Goal: Information Seeking & Learning: Learn about a topic

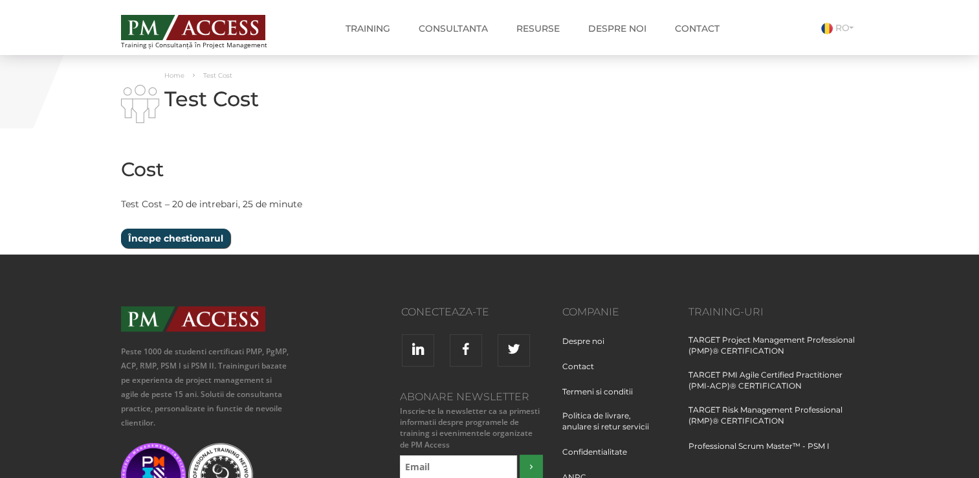
click at [179, 232] on input "Începe chestionarul" at bounding box center [175, 237] width 109 height 19
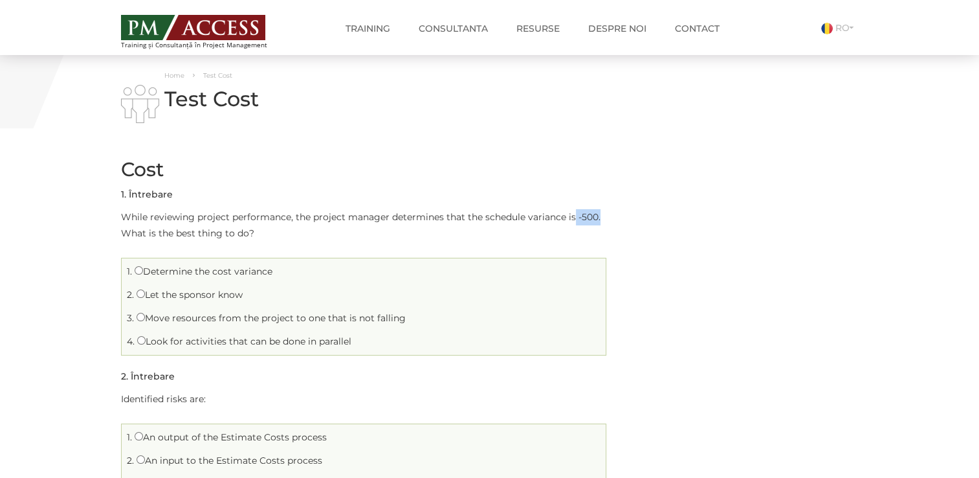
drag, startPoint x: 572, startPoint y: 206, endPoint x: 614, endPoint y: 222, distance: 44.5
drag, startPoint x: 150, startPoint y: 297, endPoint x: 295, endPoint y: 295, distance: 145.0
click at [295, 295] on li "2. Let the sponsor know" at bounding box center [364, 295] width 478 height 20
drag, startPoint x: 160, startPoint y: 319, endPoint x: 453, endPoint y: 315, distance: 293.2
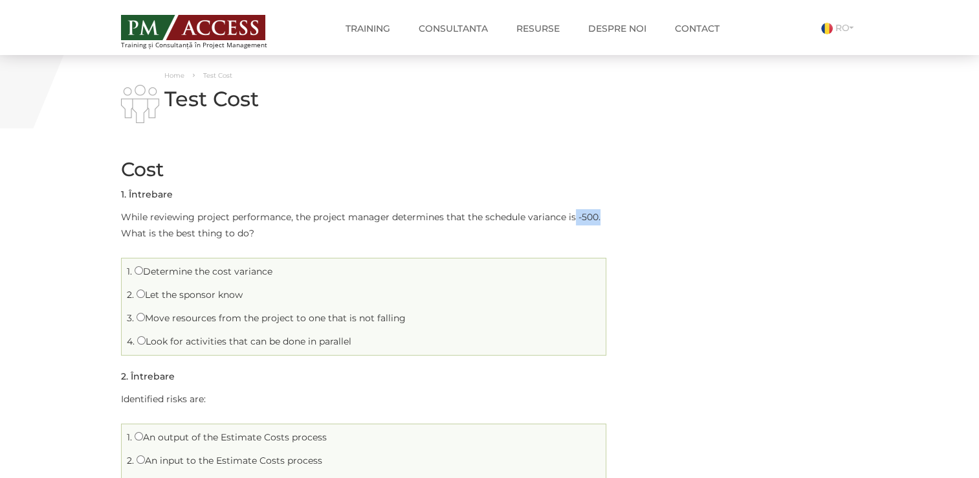
click at [453, 315] on li "3. Move resources from the project to one that is not falling" at bounding box center [364, 318] width 478 height 20
drag, startPoint x: 148, startPoint y: 346, endPoint x: 384, endPoint y: 346, distance: 236.9
click at [384, 346] on li "4. Look for activities that can be done in parallel" at bounding box center [364, 341] width 478 height 20
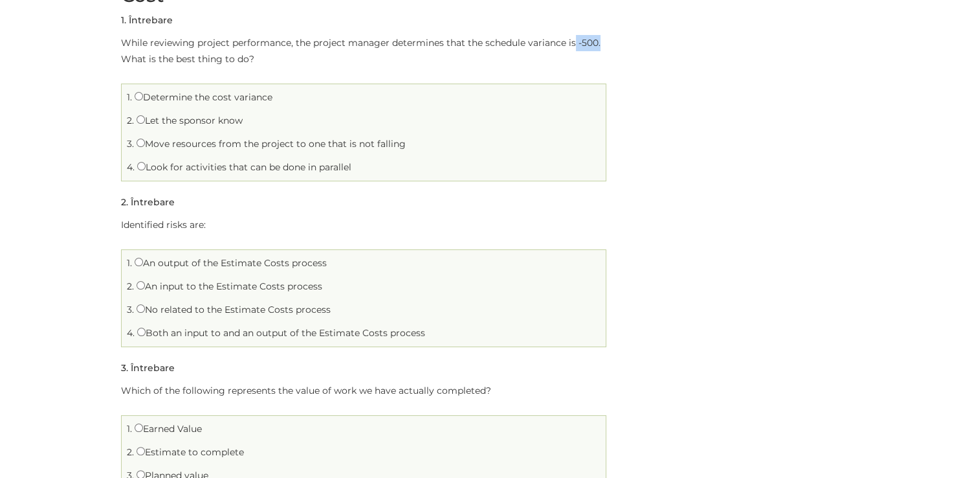
scroll to position [194, 0]
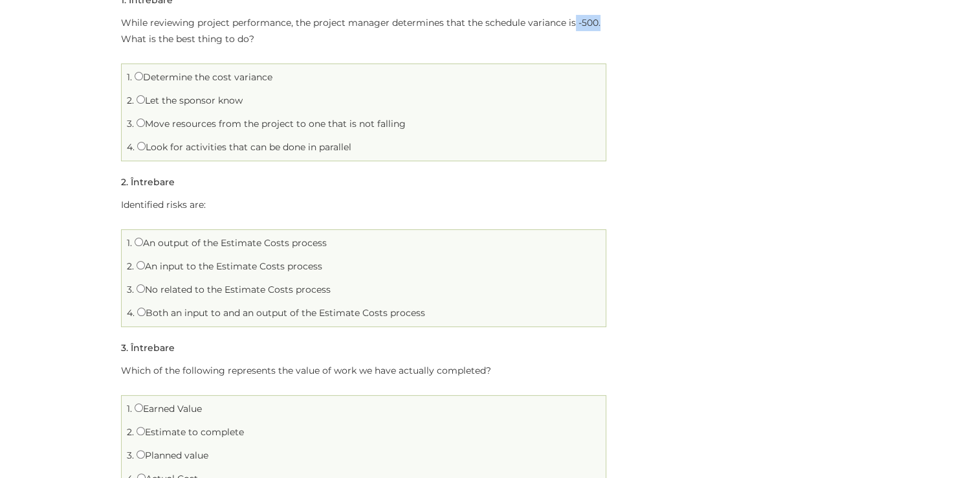
drag, startPoint x: 148, startPoint y: 245, endPoint x: 364, endPoint y: 251, distance: 216.3
click at [364, 251] on li "1. An output of the Estimate Costs process" at bounding box center [364, 243] width 478 height 20
drag, startPoint x: 154, startPoint y: 269, endPoint x: 340, endPoint y: 267, distance: 185.8
click at [340, 267] on li "2. An input to the Estimate Costs process" at bounding box center [364, 266] width 478 height 20
click at [146, 265] on label "An input to the Estimate Costs process" at bounding box center [230, 266] width 186 height 12
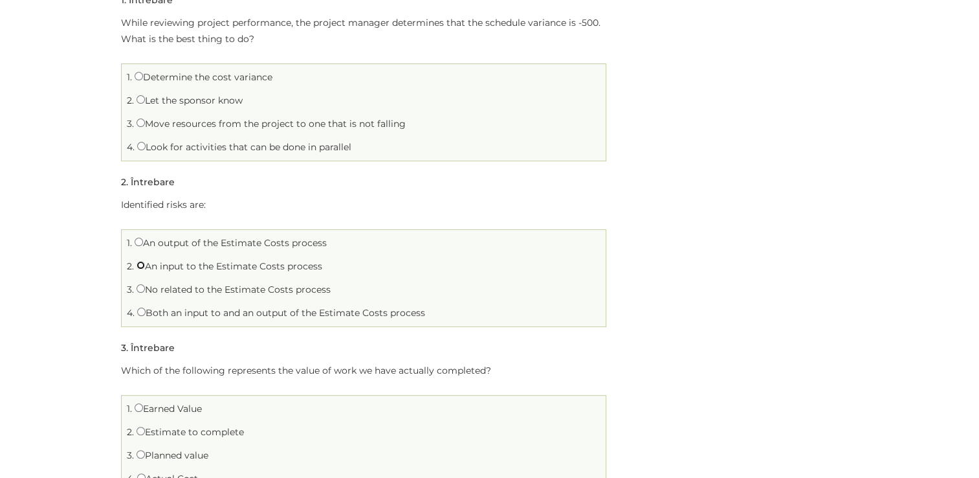
click at [145, 265] on input "An input to the Estimate Costs process" at bounding box center [141, 265] width 8 height 8
radio input "true"
click at [150, 268] on label "An input to the Estimate Costs process" at bounding box center [230, 266] width 186 height 12
click at [145, 268] on input "An input to the Estimate Costs process" at bounding box center [141, 265] width 8 height 8
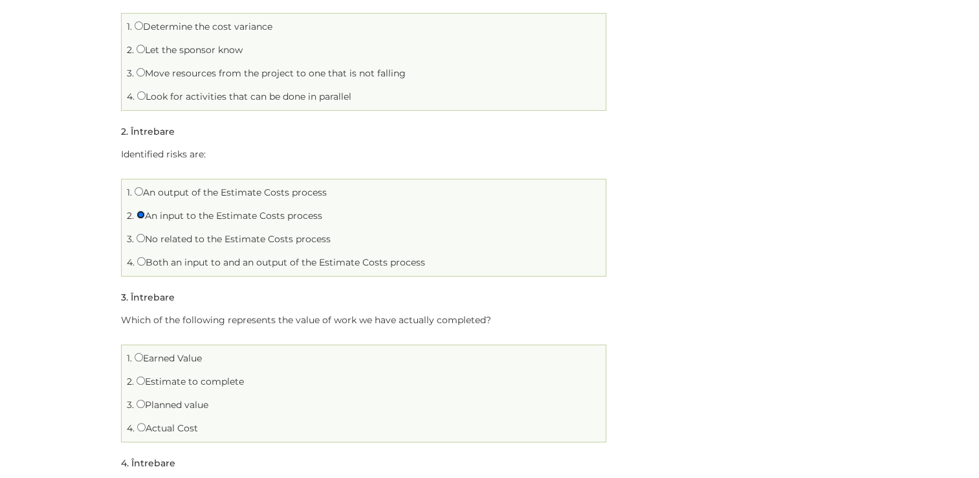
scroll to position [259, 0]
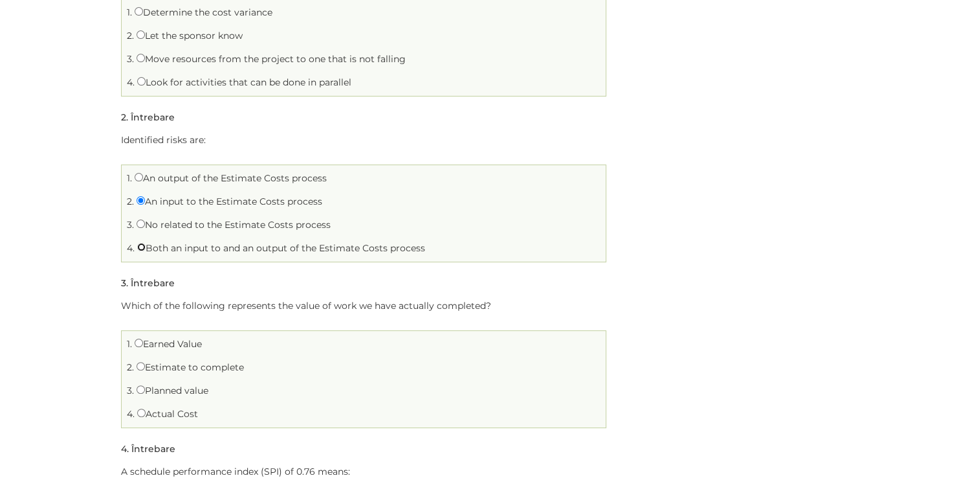
click at [143, 247] on input "Both an input to and an output of the Estimate Costs process" at bounding box center [141, 247] width 8 height 8
radio input "true"
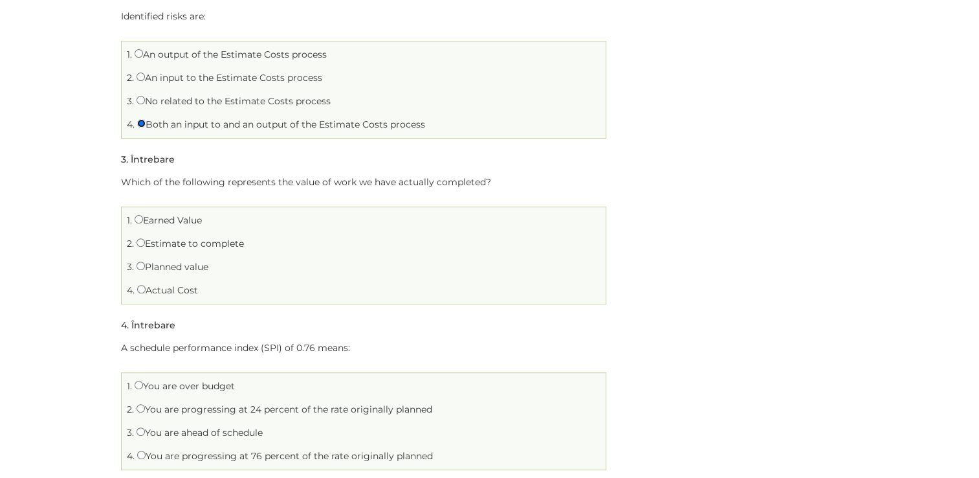
scroll to position [388, 0]
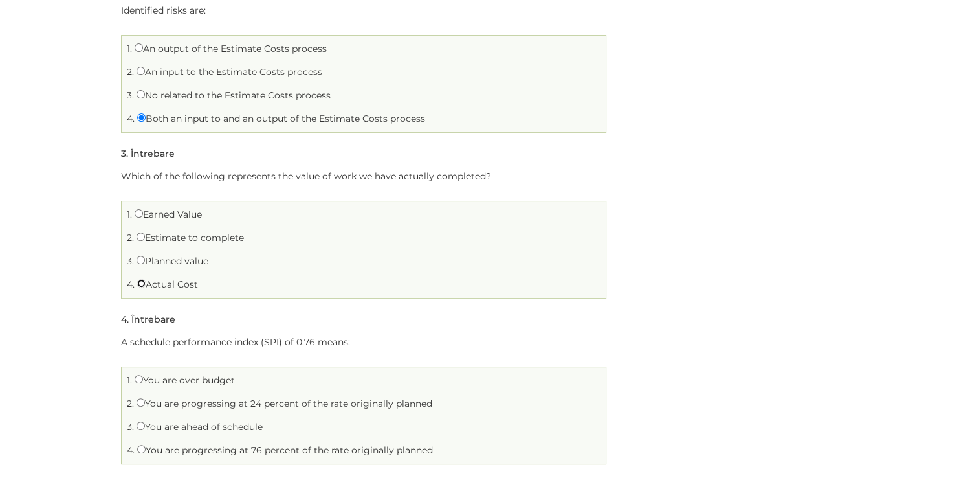
click at [144, 285] on input "Actual Cost" at bounding box center [141, 283] width 8 height 8
radio input "true"
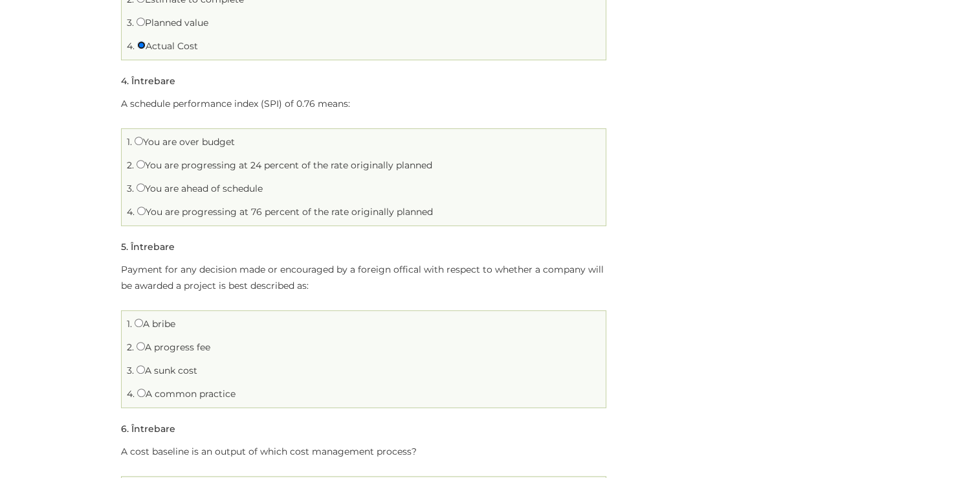
scroll to position [647, 0]
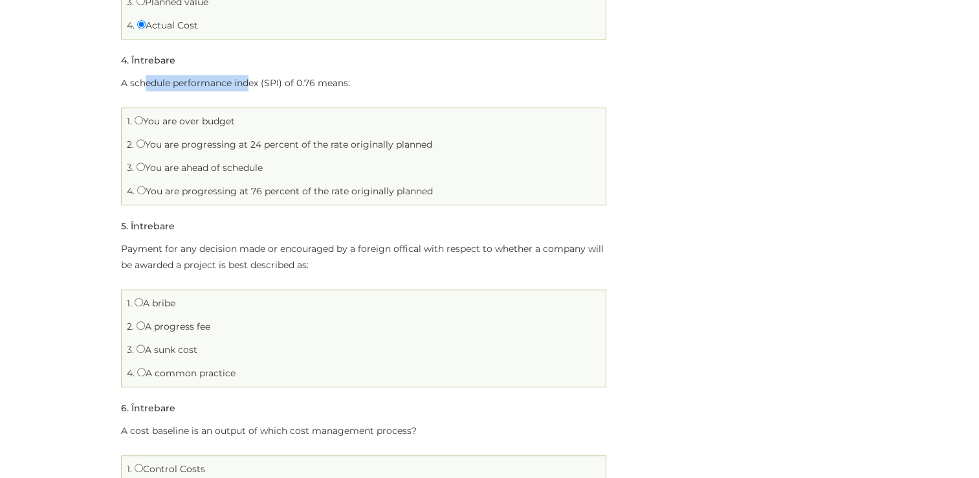
drag, startPoint x: 143, startPoint y: 87, endPoint x: 251, endPoint y: 84, distance: 108.1
click at [251, 84] on p "A schedule performance index (SPI) of 0.76 means:" at bounding box center [363, 83] width 485 height 16
drag, startPoint x: 251, startPoint y: 84, endPoint x: 232, endPoint y: 116, distance: 36.9
click at [232, 116] on label "You are over budget" at bounding box center [185, 121] width 100 height 12
drag, startPoint x: 232, startPoint y: 116, endPoint x: 439, endPoint y: 139, distance: 207.8
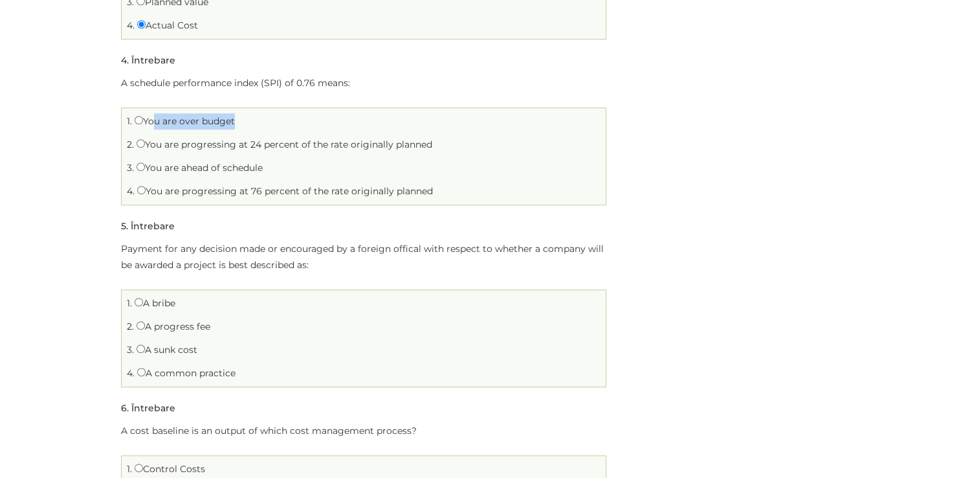
click at [439, 139] on li "2. You are progressing at 24 percent of the rate originally planned" at bounding box center [364, 145] width 478 height 20
drag, startPoint x: 152, startPoint y: 169, endPoint x: 272, endPoint y: 169, distance: 119.7
click at [272, 169] on li "3. You are ahead of schedule" at bounding box center [364, 168] width 478 height 20
drag, startPoint x: 161, startPoint y: 194, endPoint x: 408, endPoint y: 193, distance: 247.2
click at [408, 193] on label "You are progressing at 76 percent of the rate originally planned" at bounding box center [285, 191] width 296 height 12
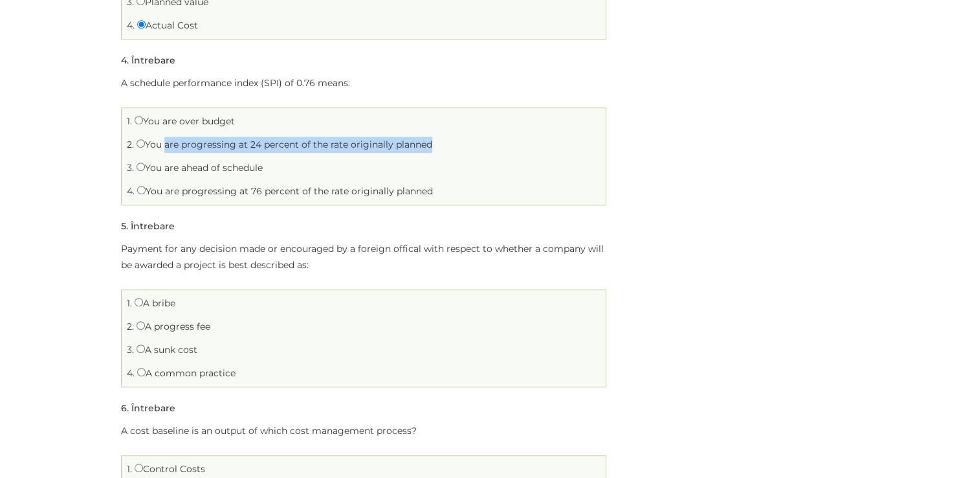
drag, startPoint x: 162, startPoint y: 147, endPoint x: 428, endPoint y: 145, distance: 266.7
click at [428, 145] on label "You are progressing at 24 percent of the rate originally planned" at bounding box center [285, 145] width 296 height 12
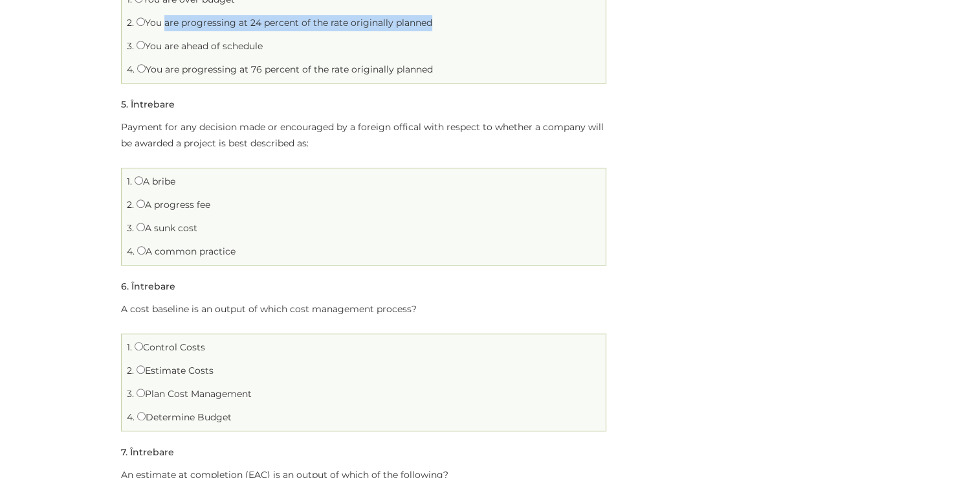
scroll to position [777, 0]
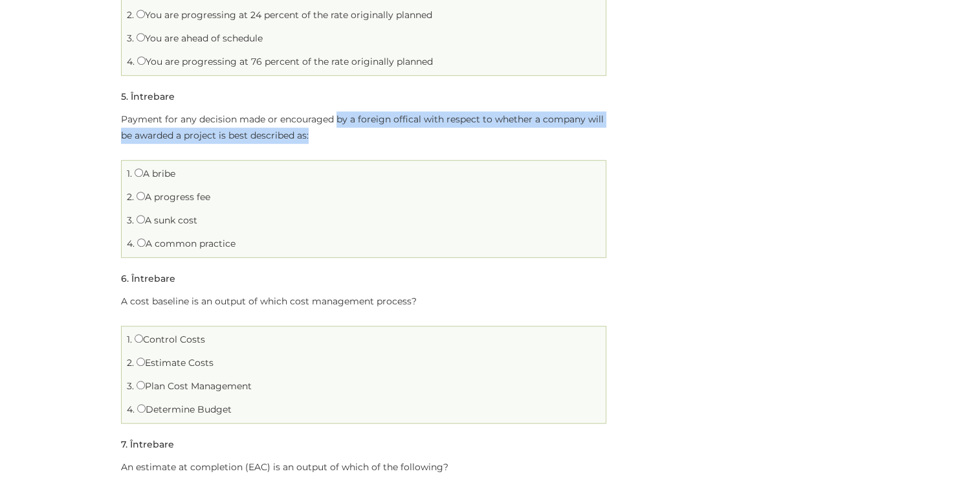
drag, startPoint x: 337, startPoint y: 122, endPoint x: 548, endPoint y: 133, distance: 212.0
click at [548, 133] on p "Payment for any decision made or encouraged by a foreign offical with respect t…" at bounding box center [363, 127] width 485 height 32
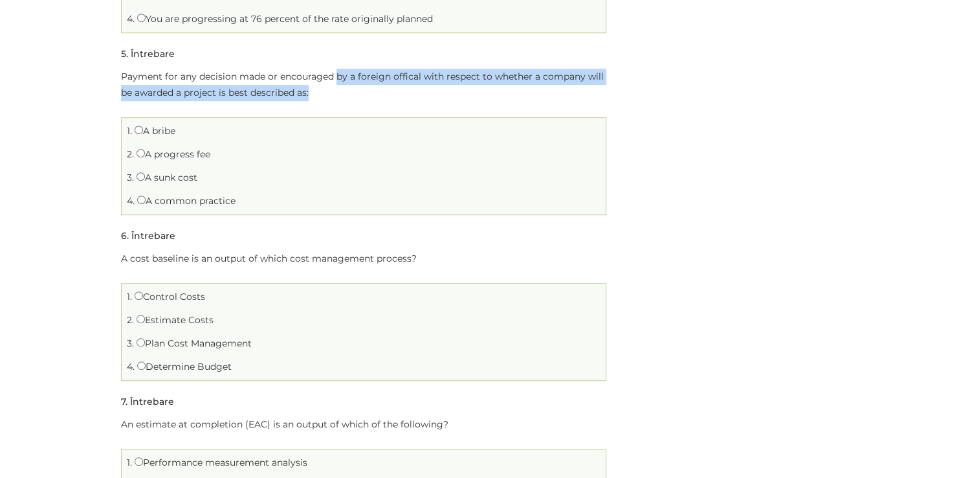
scroll to position [841, 0]
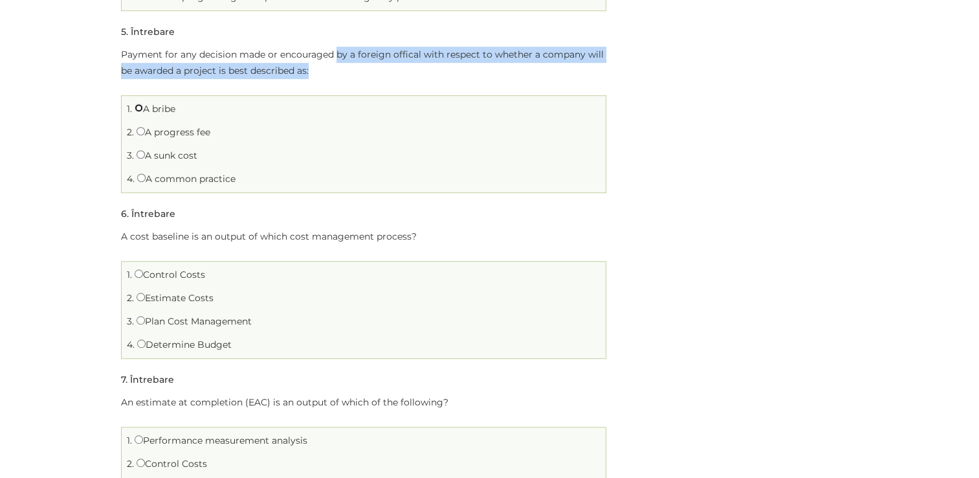
click at [137, 107] on input "A bribe" at bounding box center [139, 108] width 8 height 8
radio input "true"
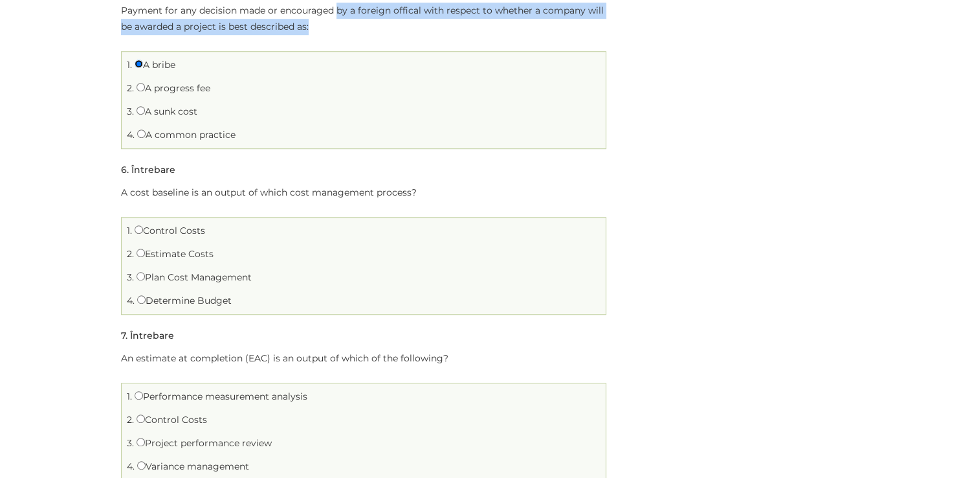
scroll to position [906, 0]
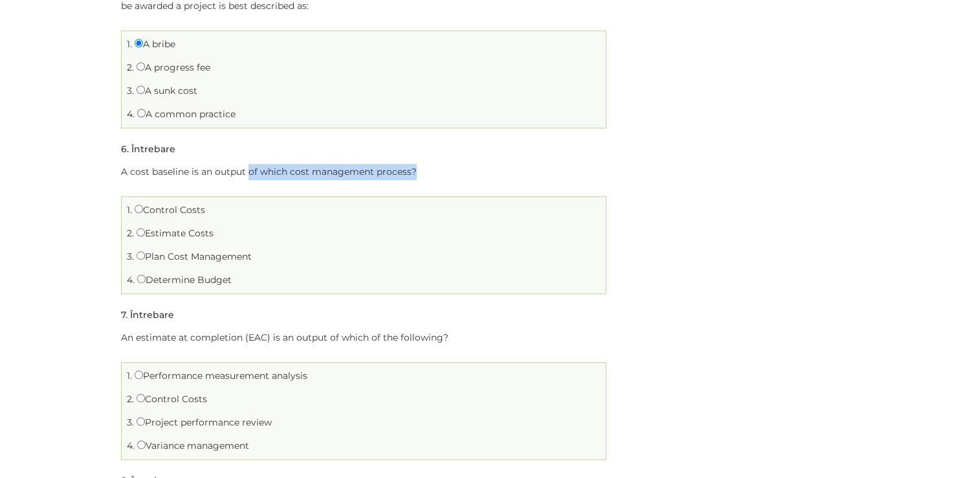
drag, startPoint x: 247, startPoint y: 172, endPoint x: 438, endPoint y: 172, distance: 190.3
click at [438, 172] on p "A cost baseline is an output of which cost management process?" at bounding box center [363, 172] width 485 height 16
click at [139, 276] on input "Determine Budget" at bounding box center [141, 278] width 8 height 8
radio input "true"
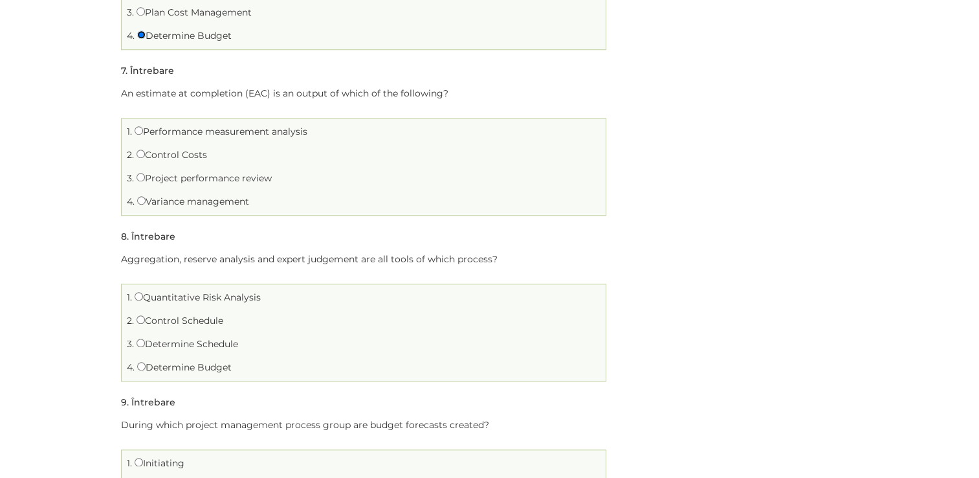
scroll to position [1165, 0]
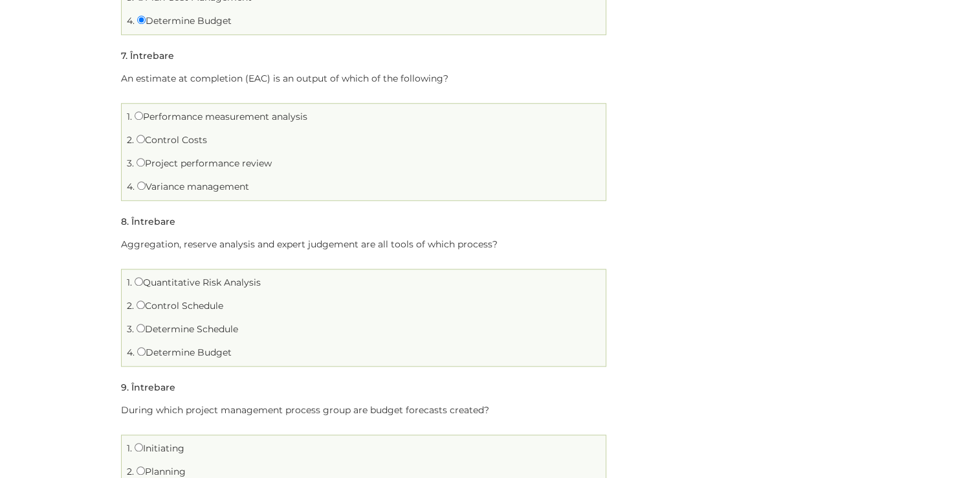
drag, startPoint x: 155, startPoint y: 187, endPoint x: 270, endPoint y: 193, distance: 114.7
click at [270, 193] on li "4. Variance management" at bounding box center [364, 187] width 478 height 20
drag, startPoint x: 270, startPoint y: 193, endPoint x: 237, endPoint y: 140, distance: 62.0
click at [237, 140] on li "2. Control Costs" at bounding box center [364, 140] width 478 height 20
drag, startPoint x: 153, startPoint y: 166, endPoint x: 334, endPoint y: 185, distance: 182.3
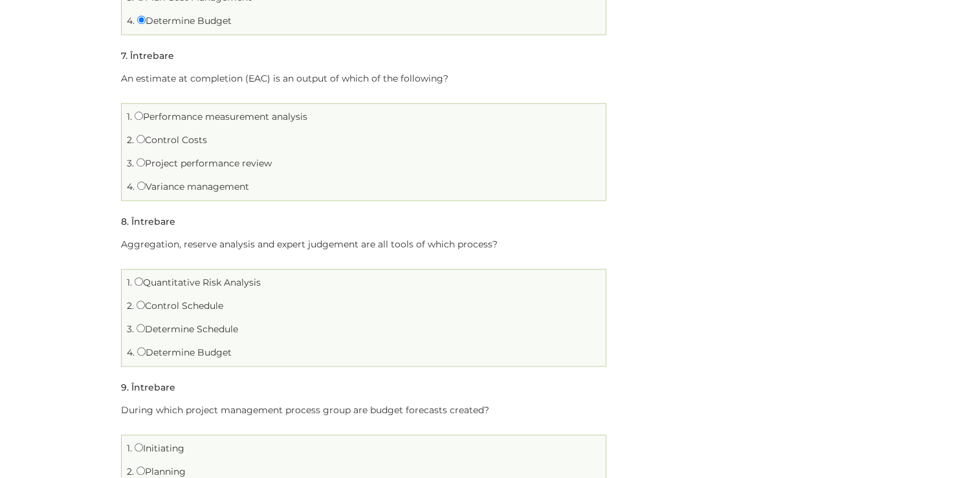
click at [334, 185] on ul "1. Performance measurement analysis 2. Control Costs 3. 4." at bounding box center [363, 152] width 485 height 98
drag, startPoint x: 334, startPoint y: 185, endPoint x: 287, endPoint y: 190, distance: 46.9
click at [287, 190] on li "4. Variance management" at bounding box center [364, 187] width 478 height 20
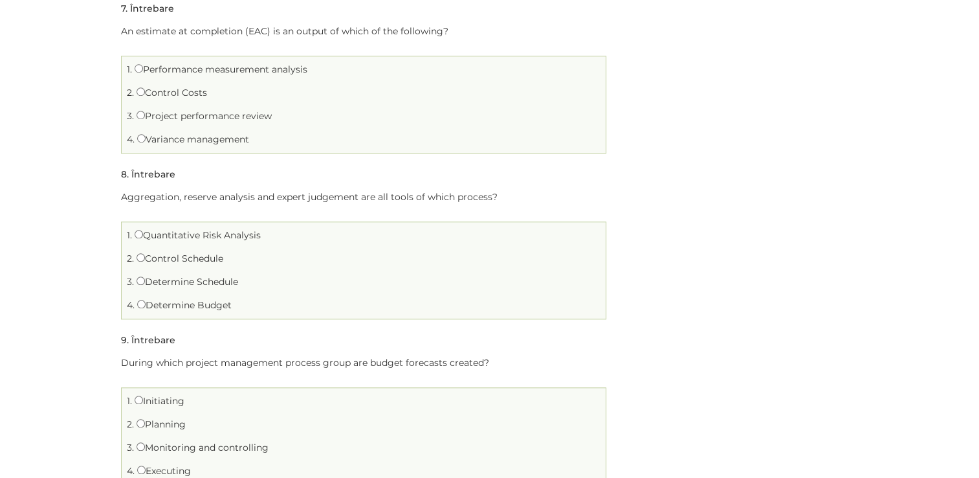
scroll to position [1230, 0]
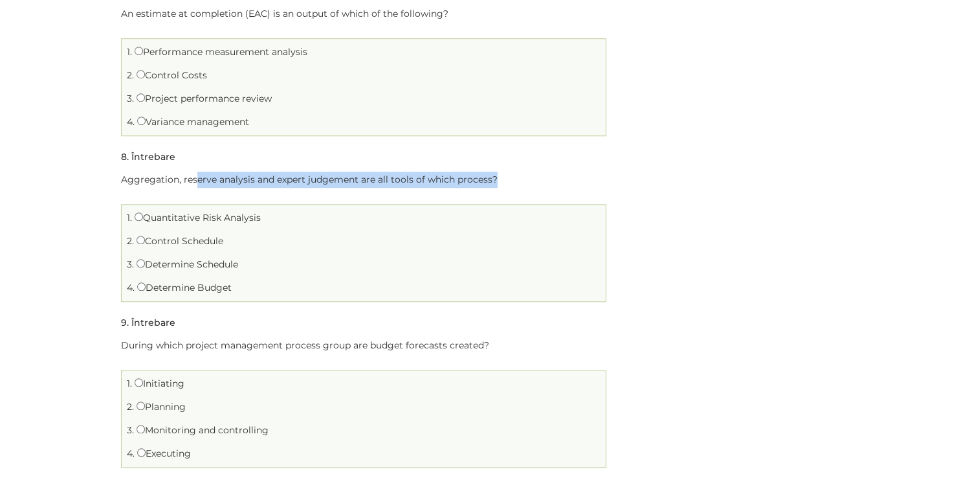
drag, startPoint x: 194, startPoint y: 180, endPoint x: 500, endPoint y: 185, distance: 305.5
click at [500, 185] on p "Aggregation, reserve analysis and expert judgement are all tools of which proce…" at bounding box center [363, 180] width 485 height 16
drag, startPoint x: 146, startPoint y: 219, endPoint x: 260, endPoint y: 219, distance: 113.9
click at [260, 219] on label "Quantitative Risk Analysis" at bounding box center [198, 218] width 126 height 12
drag, startPoint x: 150, startPoint y: 238, endPoint x: 231, endPoint y: 238, distance: 81.5
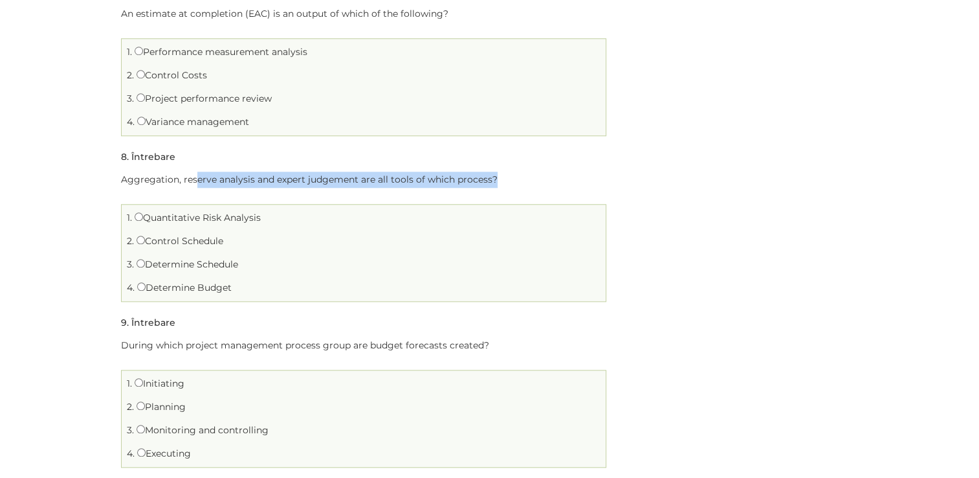
click at [231, 238] on li "2. Control Schedule" at bounding box center [364, 241] width 478 height 20
drag, startPoint x: 231, startPoint y: 238, endPoint x: 261, endPoint y: 266, distance: 41.2
click at [261, 266] on li "3. Determine Schedule" at bounding box center [364, 264] width 478 height 20
drag, startPoint x: 150, startPoint y: 287, endPoint x: 262, endPoint y: 292, distance: 112.1
click at [262, 292] on li "4. Determine Budget" at bounding box center [364, 288] width 478 height 20
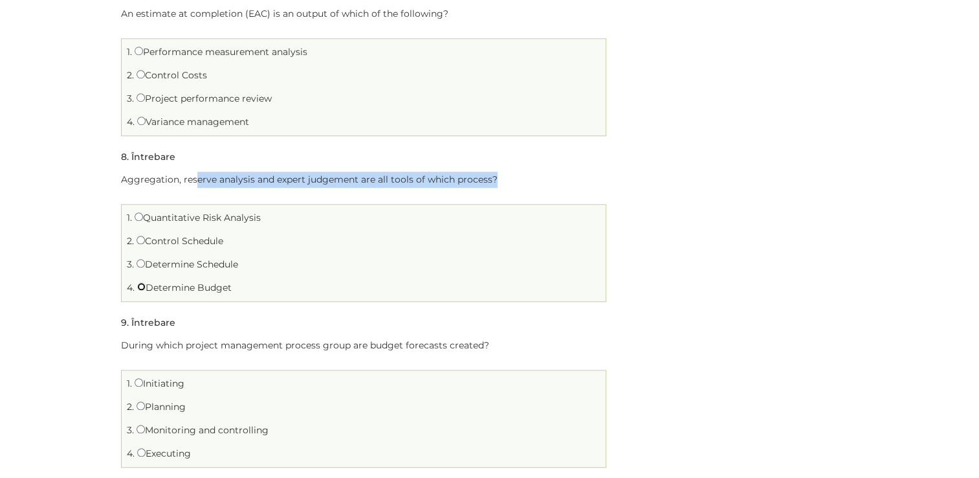
click at [144, 283] on input "Determine Budget" at bounding box center [141, 286] width 8 height 8
radio input "true"
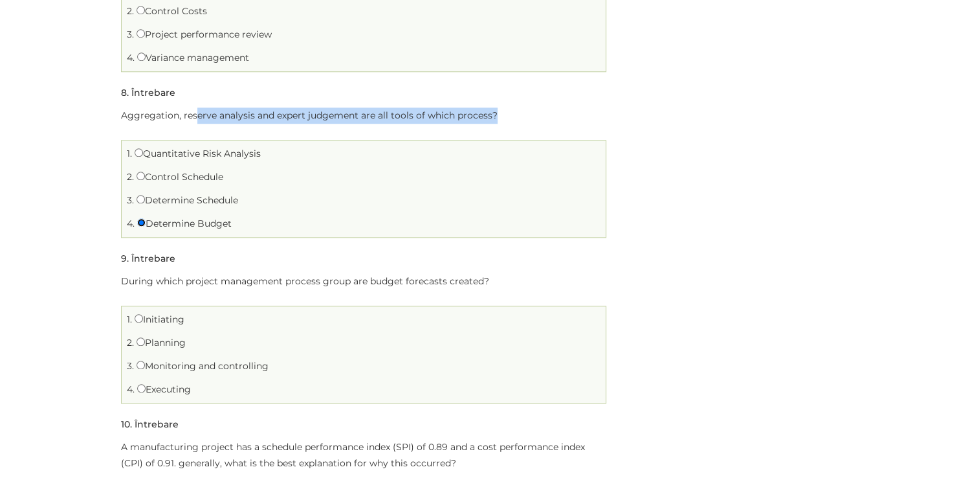
scroll to position [1359, 0]
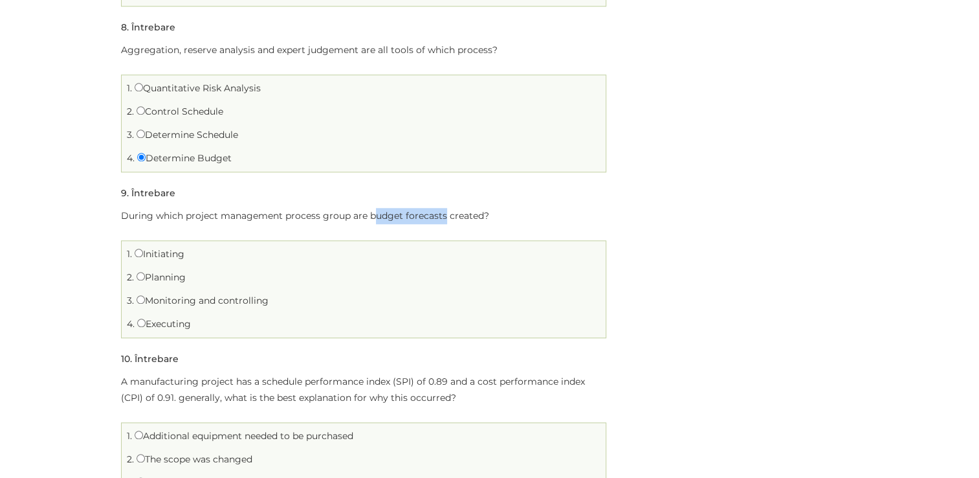
drag, startPoint x: 372, startPoint y: 214, endPoint x: 444, endPoint y: 214, distance: 72.5
click at [444, 214] on p "During which project management process group are budget forecasts created?" at bounding box center [363, 216] width 485 height 16
click at [139, 274] on input "Planning" at bounding box center [141, 276] width 8 height 8
radio input "true"
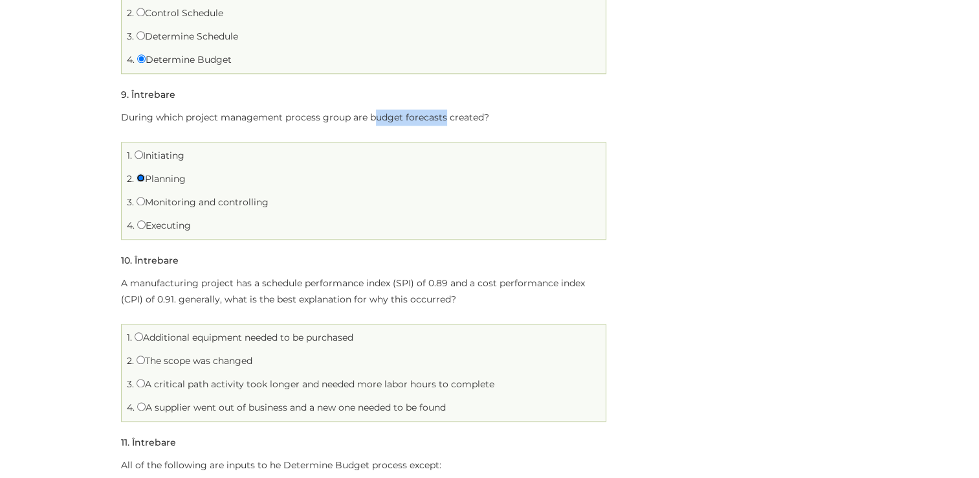
scroll to position [1489, 0]
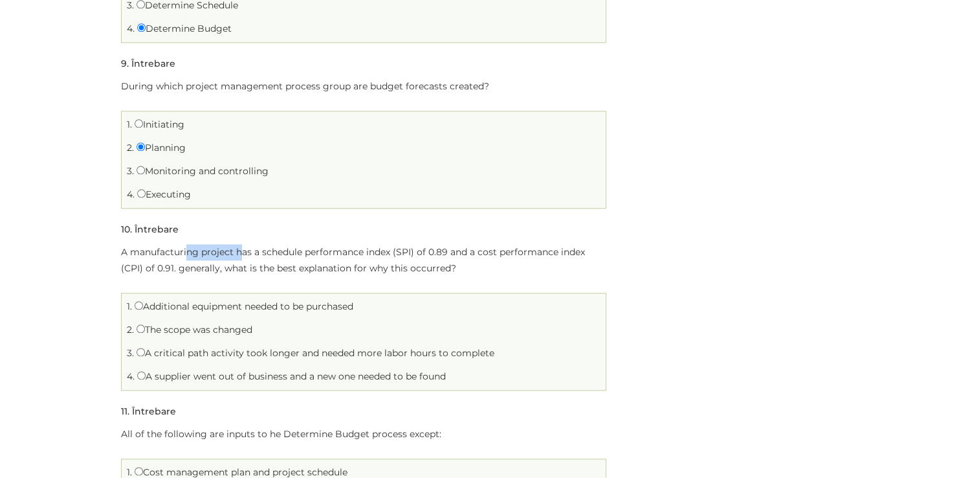
drag, startPoint x: 184, startPoint y: 249, endPoint x: 241, endPoint y: 249, distance: 57.0
click at [241, 249] on p "A manufacturing project has a schedule performance index (SPI) of 0.89 and a co…" at bounding box center [363, 260] width 485 height 32
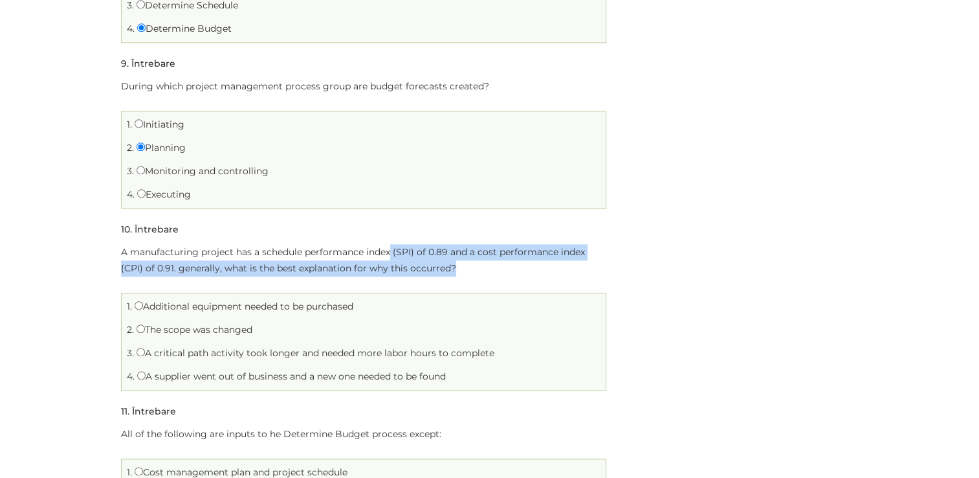
drag, startPoint x: 241, startPoint y: 249, endPoint x: 549, endPoint y: 270, distance: 308.2
click at [549, 270] on p "A manufacturing project has a schedule performance index (SPI) of 0.89 and a co…" at bounding box center [363, 260] width 485 height 32
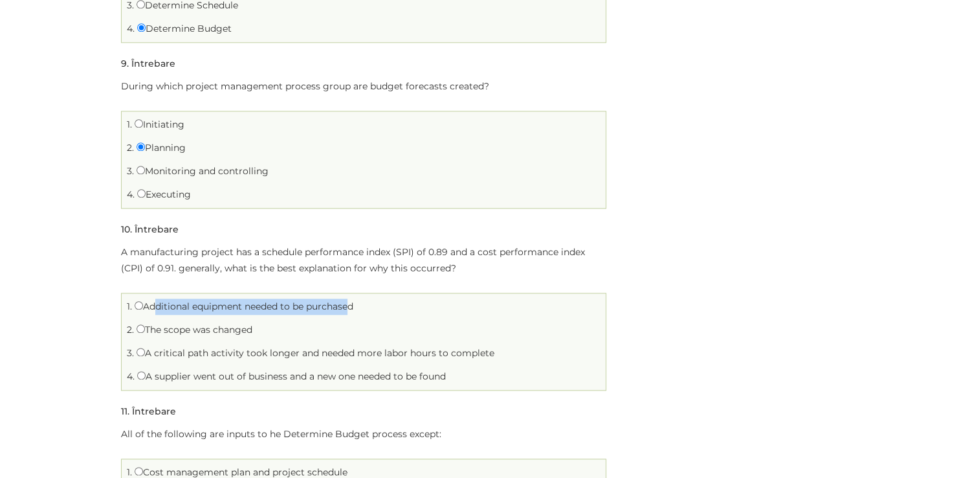
drag, startPoint x: 148, startPoint y: 308, endPoint x: 345, endPoint y: 309, distance: 196.8
click at [345, 309] on label "Additional equipment needed to be purchased" at bounding box center [244, 306] width 219 height 12
drag, startPoint x: 159, startPoint y: 330, endPoint x: 269, endPoint y: 329, distance: 110.0
click at [269, 329] on li "2. The scope was changed" at bounding box center [364, 330] width 478 height 20
drag, startPoint x: 155, startPoint y: 351, endPoint x: 492, endPoint y: 351, distance: 336.6
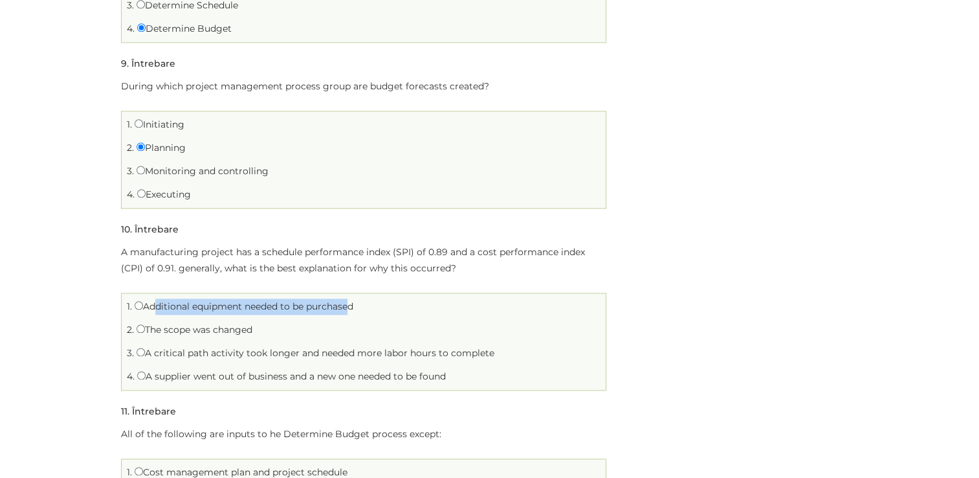
click at [492, 351] on label "A critical path activity took longer and needed more labor hours to complete" at bounding box center [316, 353] width 358 height 12
drag, startPoint x: 149, startPoint y: 377, endPoint x: 470, endPoint y: 377, distance: 321.0
click at [470, 377] on li "4. A supplier went out of business and a new one needed to be found" at bounding box center [364, 376] width 478 height 20
drag, startPoint x: 148, startPoint y: 308, endPoint x: 377, endPoint y: 308, distance: 229.8
click at [377, 308] on li "1. Additional equipment needed to be purchased" at bounding box center [364, 306] width 478 height 20
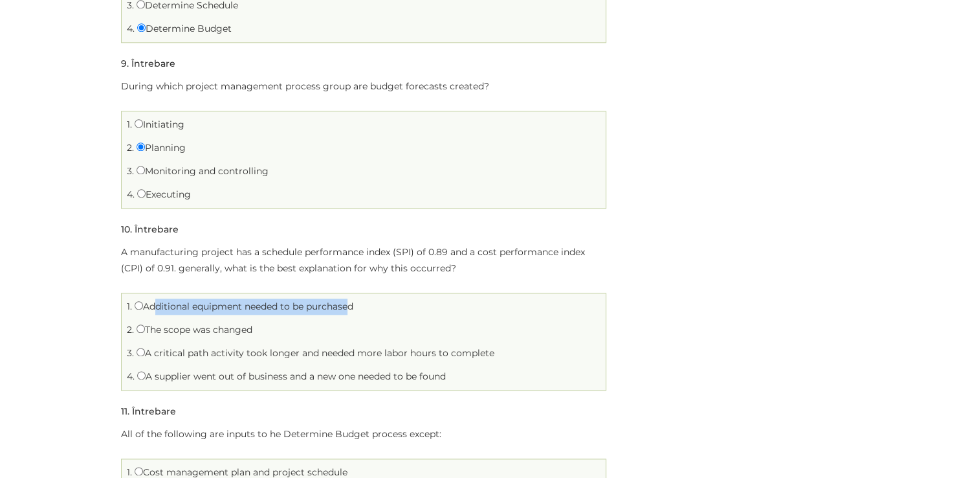
drag, startPoint x: 149, startPoint y: 328, endPoint x: 282, endPoint y: 328, distance: 133.3
click at [282, 328] on li "2. The scope was changed" at bounding box center [364, 330] width 478 height 20
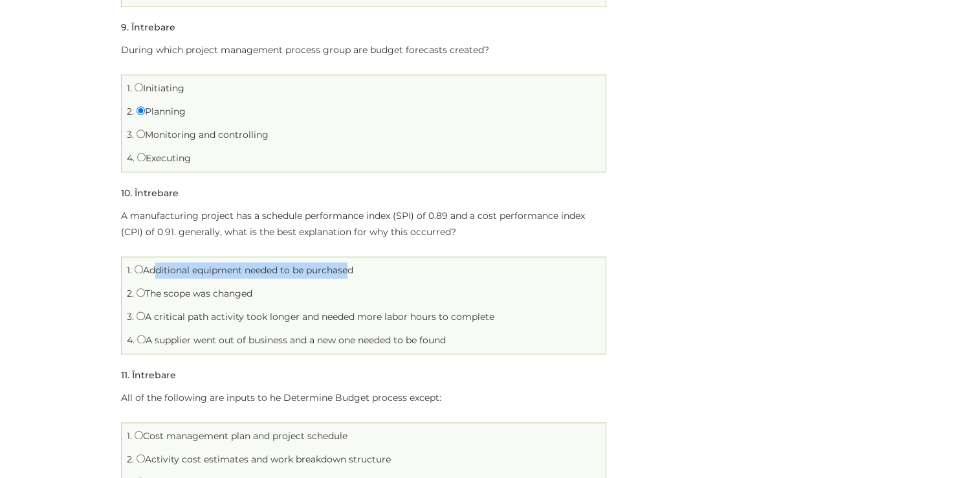
scroll to position [1553, 0]
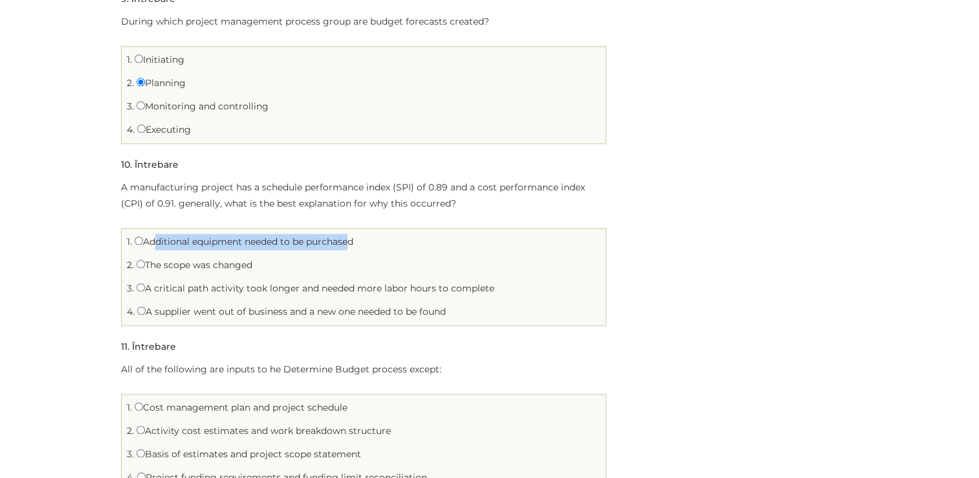
drag, startPoint x: 147, startPoint y: 287, endPoint x: 499, endPoint y: 285, distance: 352.1
click at [499, 285] on li "3. A critical path activity took longer and needed more labor hours to complete" at bounding box center [364, 288] width 478 height 20
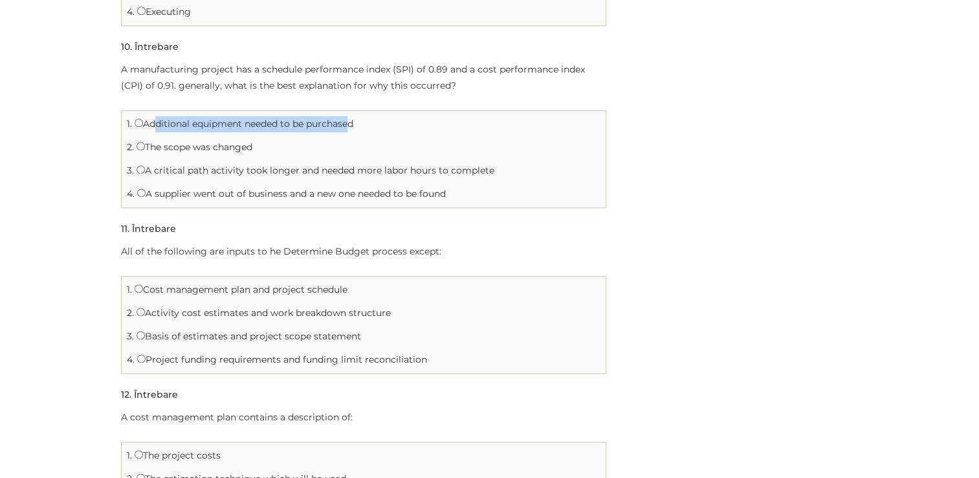
scroll to position [1683, 0]
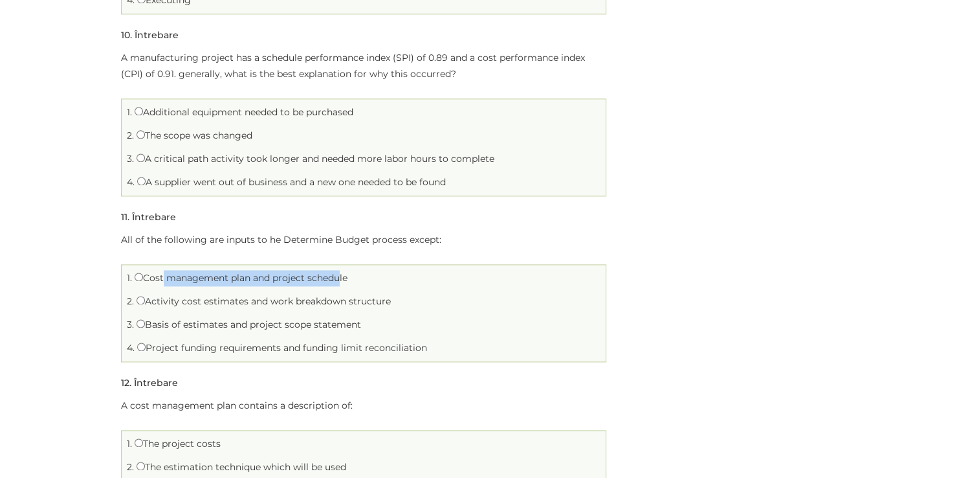
drag, startPoint x: 159, startPoint y: 281, endPoint x: 335, endPoint y: 278, distance: 176.1
click at [335, 278] on label "Cost management plan and project schedule" at bounding box center [241, 278] width 213 height 12
drag, startPoint x: 150, startPoint y: 302, endPoint x: 404, endPoint y: 298, distance: 254.4
click at [404, 298] on li "2. Activity cost estimates and work breakdown structure" at bounding box center [364, 301] width 478 height 20
drag, startPoint x: 151, startPoint y: 324, endPoint x: 374, endPoint y: 324, distance: 222.6
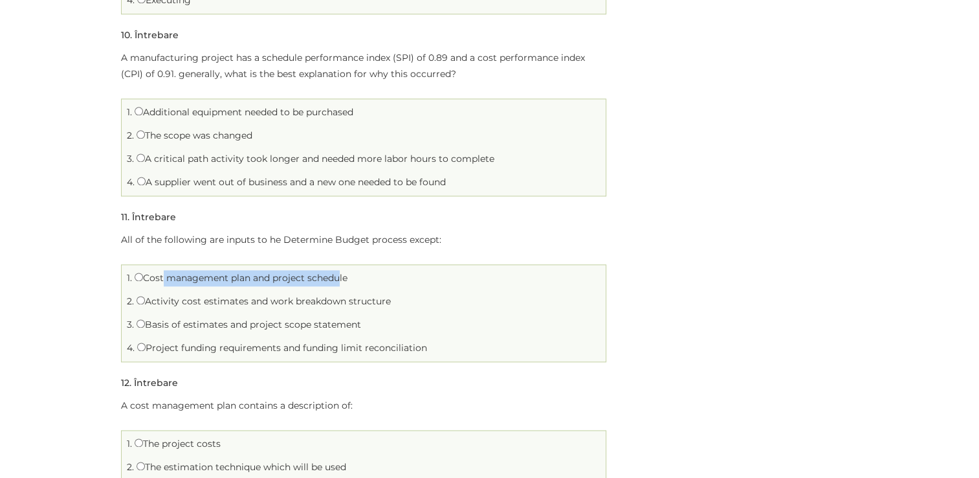
click at [374, 324] on li "3. Basis of estimates and project scope statement" at bounding box center [364, 325] width 478 height 20
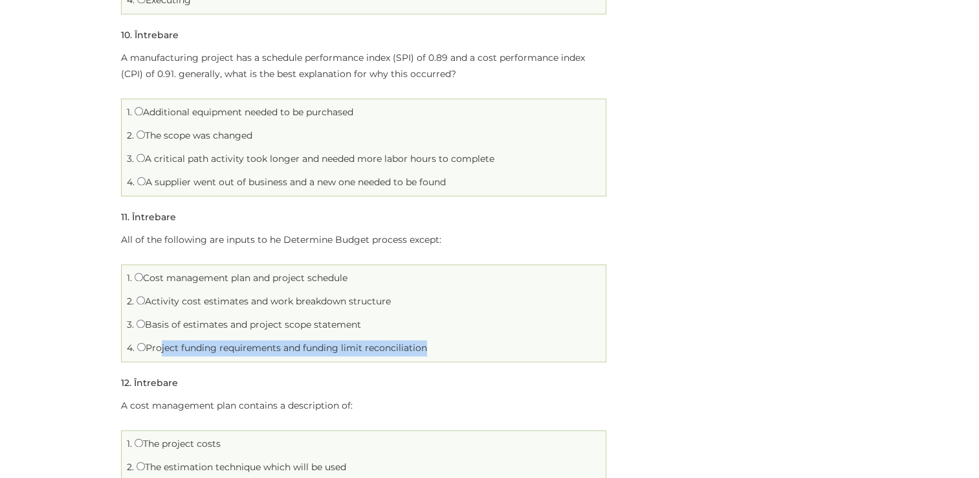
drag, startPoint x: 160, startPoint y: 348, endPoint x: 421, endPoint y: 348, distance: 261.5
click at [421, 348] on label "Project funding requirements and funding limit reconciliation" at bounding box center [282, 348] width 290 height 12
click at [142, 345] on input "Project funding requirements and funding limit reconciliation" at bounding box center [141, 346] width 8 height 8
radio input "true"
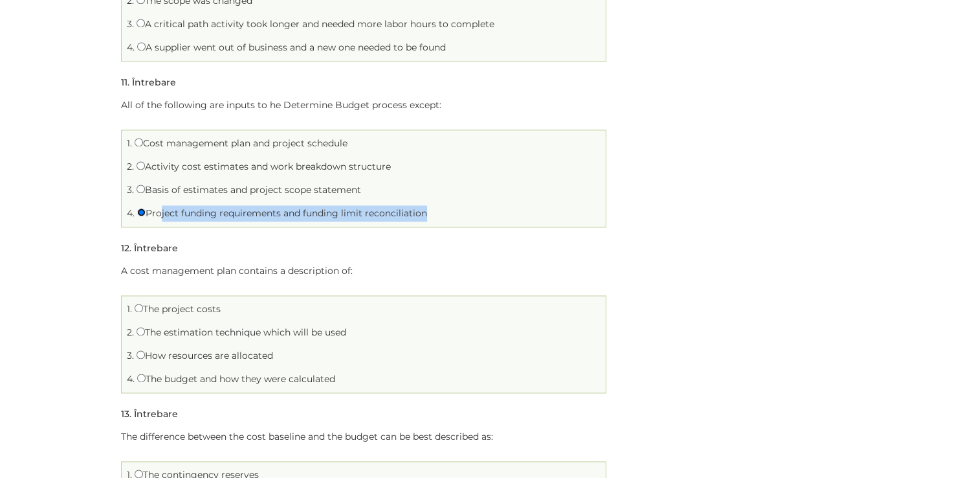
scroll to position [1942, 0]
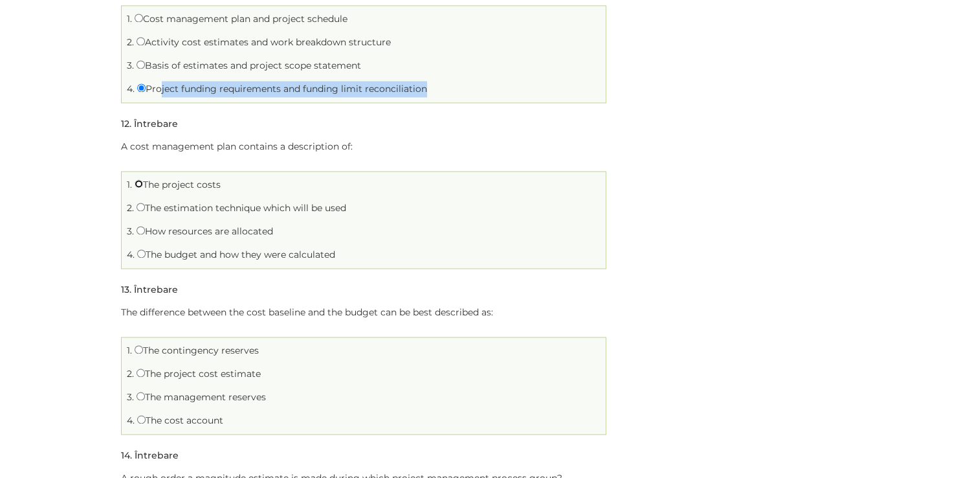
click at [138, 183] on input "The project costs" at bounding box center [139, 183] width 8 height 8
radio input "true"
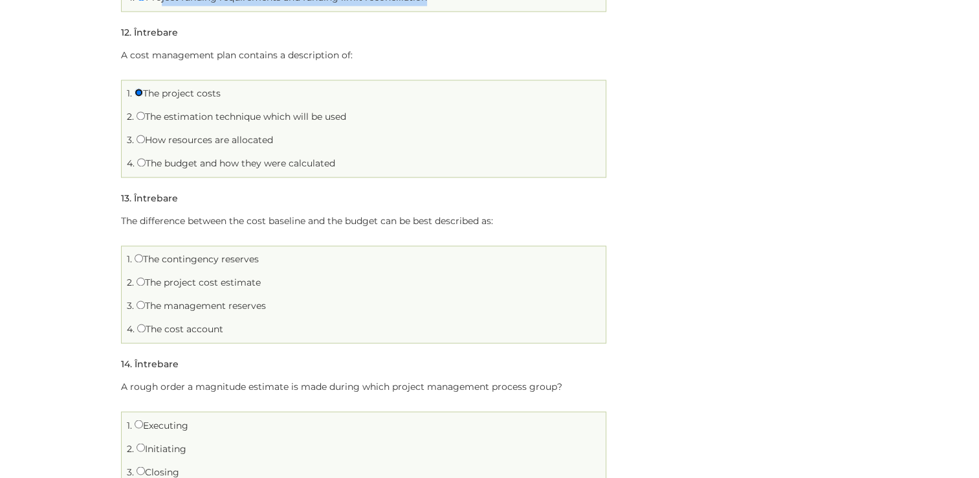
scroll to position [2071, 0]
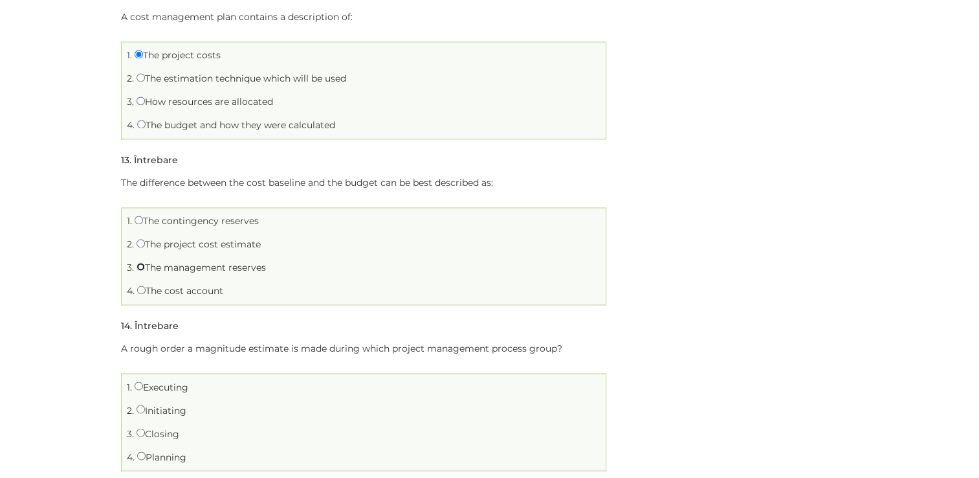
click at [140, 263] on input "The management reserves" at bounding box center [141, 266] width 8 height 8
radio input "true"
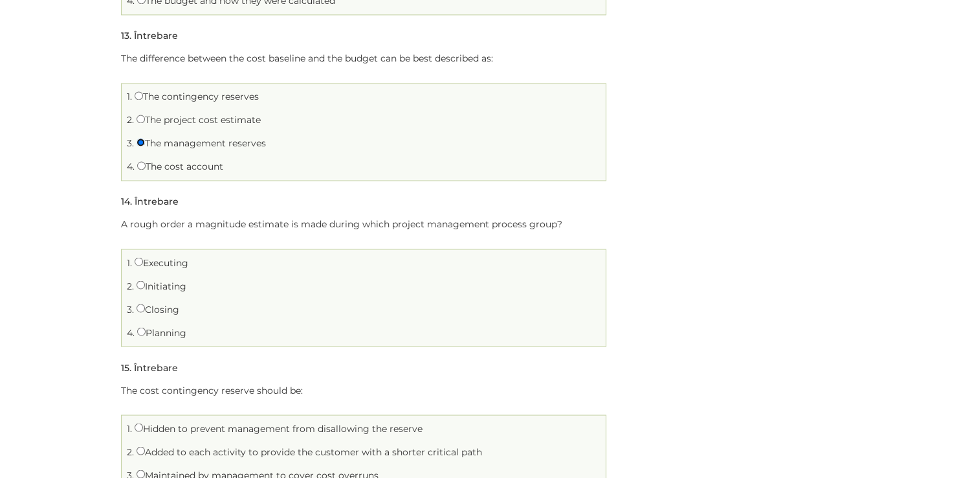
scroll to position [2201, 0]
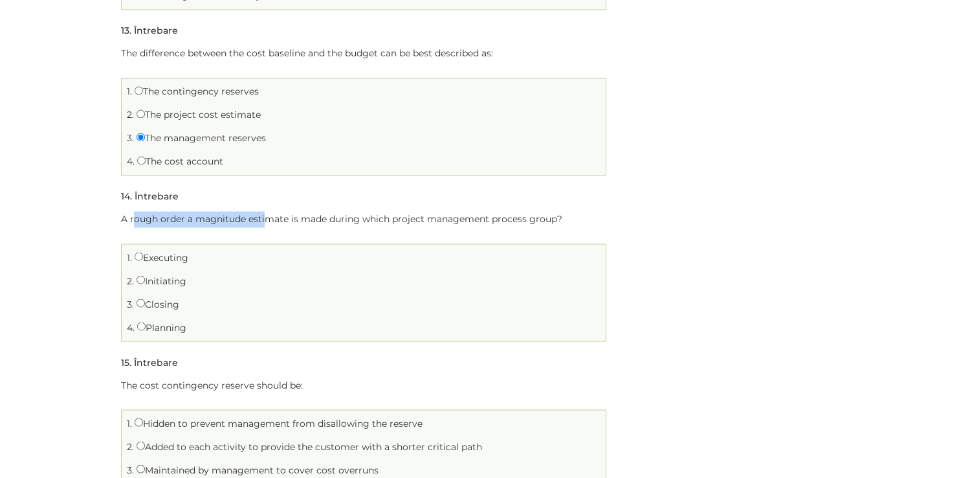
drag, startPoint x: 133, startPoint y: 217, endPoint x: 264, endPoint y: 216, distance: 131.4
click at [264, 216] on p "A rough order a magnitude estimate is made during which project management proc…" at bounding box center [363, 219] width 485 height 16
click at [140, 322] on input "Planning" at bounding box center [141, 326] width 8 height 8
radio input "true"
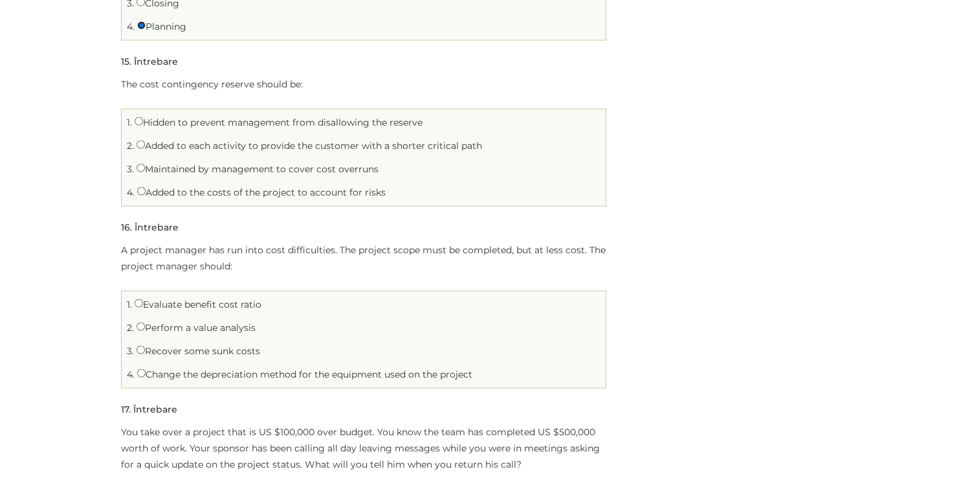
scroll to position [2524, 0]
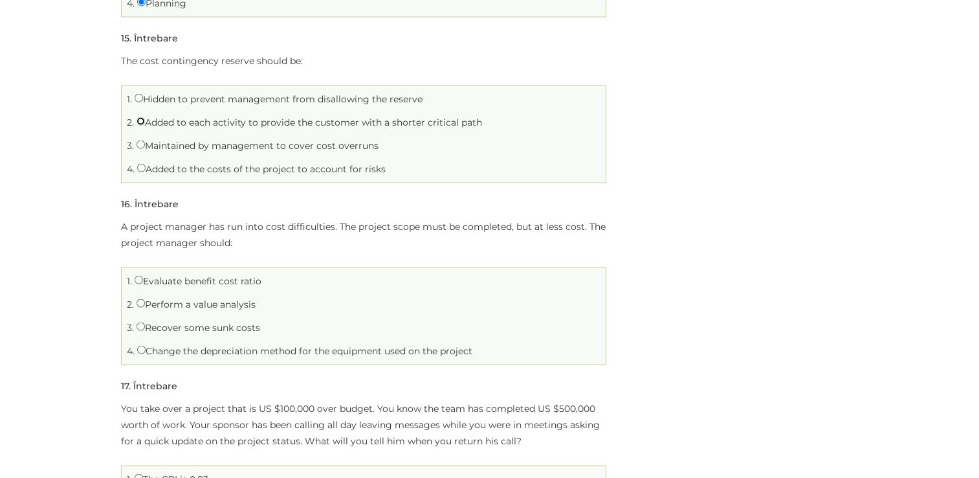
click at [140, 119] on input "Added to each activity to provide the customer with a shorter critical path" at bounding box center [141, 121] width 8 height 8
radio input "true"
click at [142, 164] on input "Added to the costs of the project to account for risks" at bounding box center [141, 168] width 8 height 8
radio input "true"
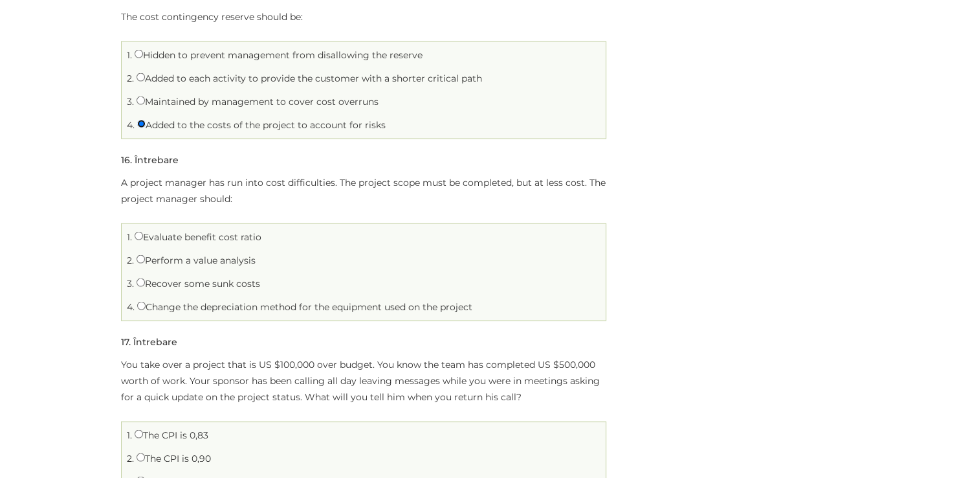
scroll to position [2589, 0]
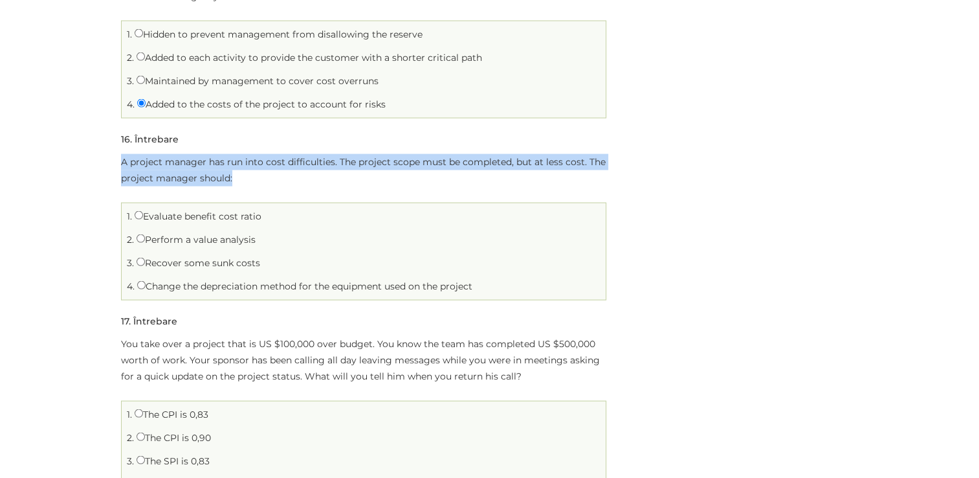
drag, startPoint x: 120, startPoint y: 157, endPoint x: 263, endPoint y: 168, distance: 143.5
click at [263, 168] on p "A project manager has run into cost difficulties. The project scope must be com…" at bounding box center [363, 170] width 485 height 32
drag, startPoint x: 263, startPoint y: 168, endPoint x: 287, endPoint y: 182, distance: 27.5
click at [287, 182] on p "A project manager has run into cost difficulties. The project scope must be com…" at bounding box center [363, 170] width 485 height 32
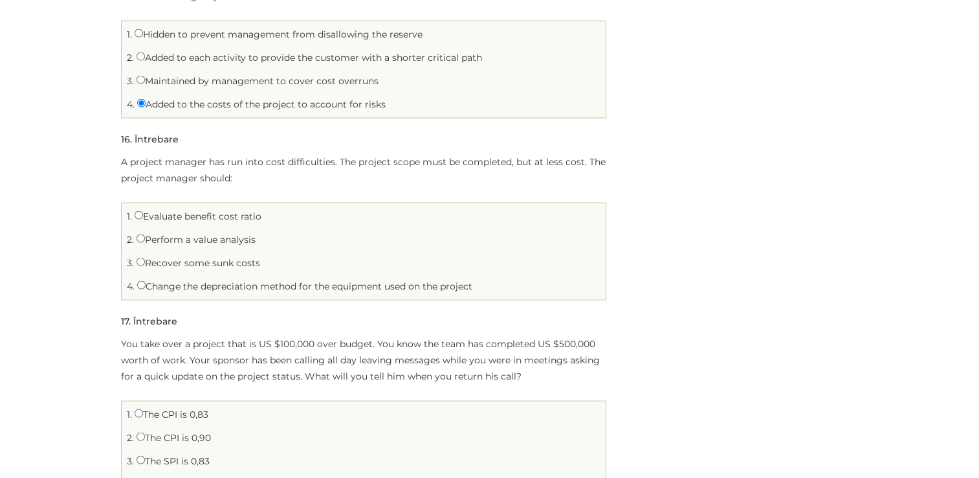
click at [225, 189] on div "A project manager has run into cost difficulties. The project scope must be com…" at bounding box center [363, 227] width 485 height 146
click at [247, 176] on p "A project manager has run into cost difficulties. The project scope must be com…" at bounding box center [363, 170] width 485 height 32
drag, startPoint x: 153, startPoint y: 286, endPoint x: 487, endPoint y: 287, distance: 334.0
click at [487, 287] on li "4. Change the depreciation method for the equipment used on the project" at bounding box center [364, 286] width 478 height 20
drag, startPoint x: 159, startPoint y: 262, endPoint x: 274, endPoint y: 261, distance: 115.2
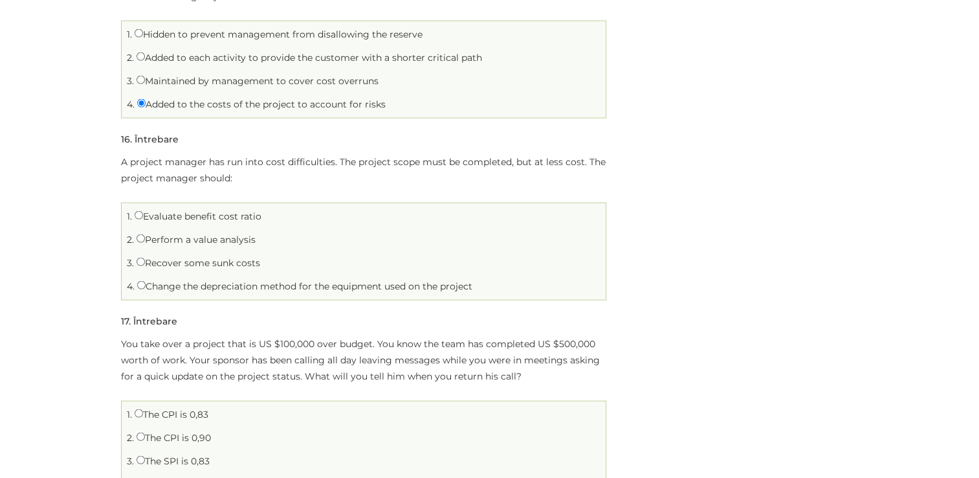
click at [274, 261] on li "3. Recover some sunk costs" at bounding box center [364, 263] width 478 height 20
drag, startPoint x: 152, startPoint y: 234, endPoint x: 263, endPoint y: 234, distance: 110.7
click at [263, 234] on li "2. Perform a value analysis" at bounding box center [364, 240] width 478 height 20
click at [287, 239] on li "2. Perform a value analysis" at bounding box center [364, 240] width 478 height 20
drag, startPoint x: 148, startPoint y: 214, endPoint x: 263, endPoint y: 213, distance: 114.6
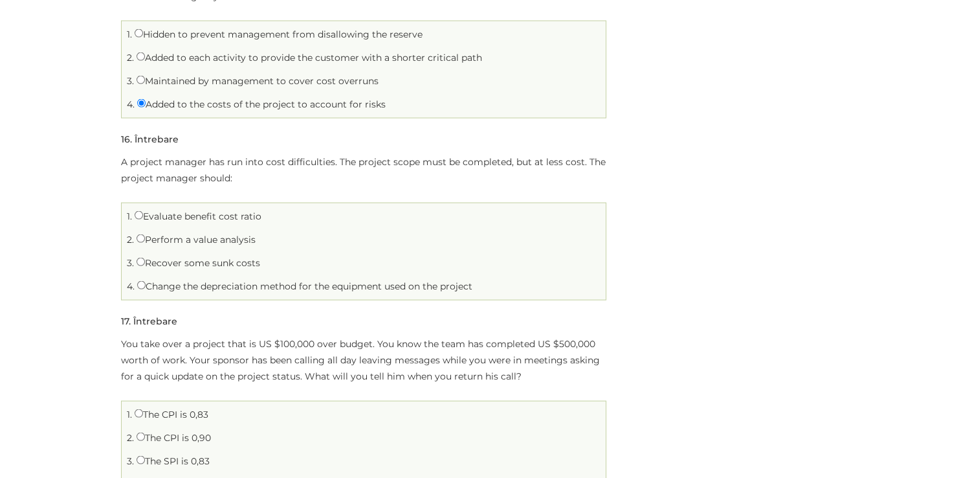
click at [263, 213] on li "1. Evaluate benefit cost ratio" at bounding box center [364, 216] width 478 height 20
drag, startPoint x: 153, startPoint y: 236, endPoint x: 277, endPoint y: 234, distance: 124.3
click at [277, 234] on li "2. Perform a value analysis" at bounding box center [364, 240] width 478 height 20
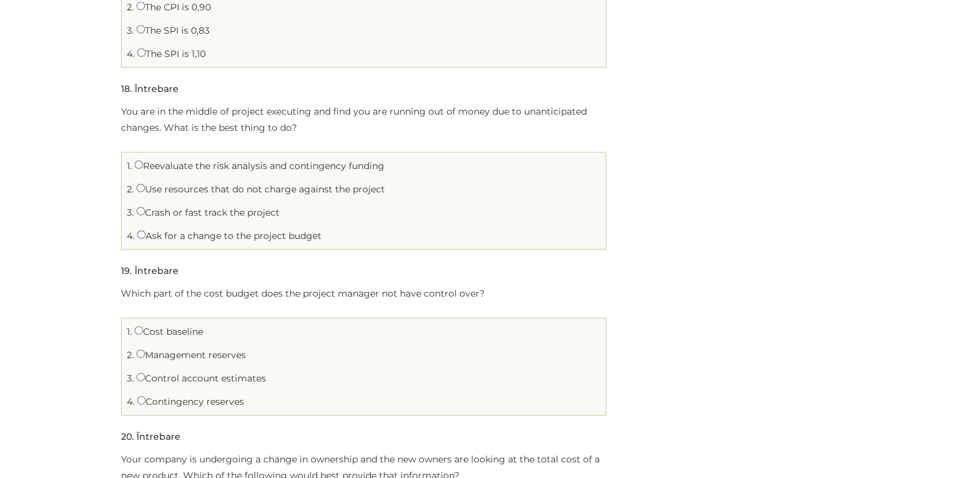
scroll to position [3042, 0]
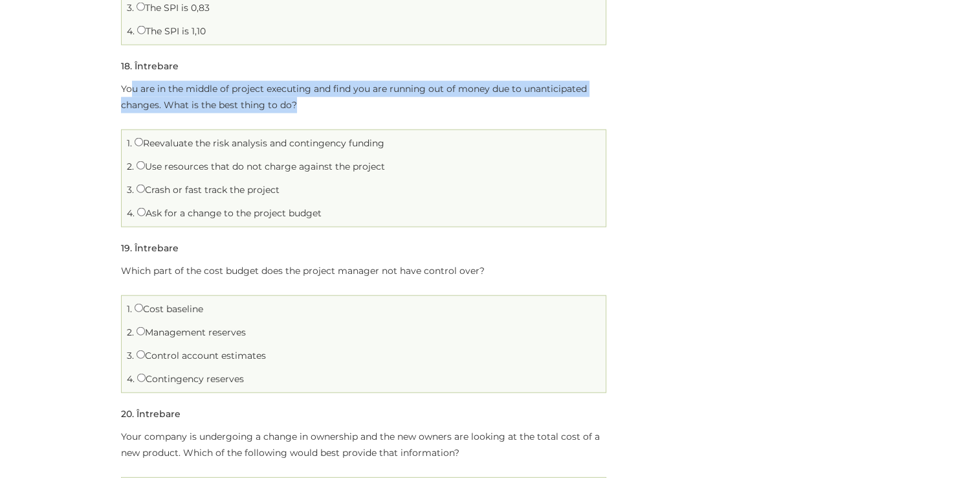
drag, startPoint x: 132, startPoint y: 88, endPoint x: 355, endPoint y: 96, distance: 223.4
click at [355, 96] on p "You are in the middle of project executing and find you are running out of mone…" at bounding box center [363, 97] width 485 height 32
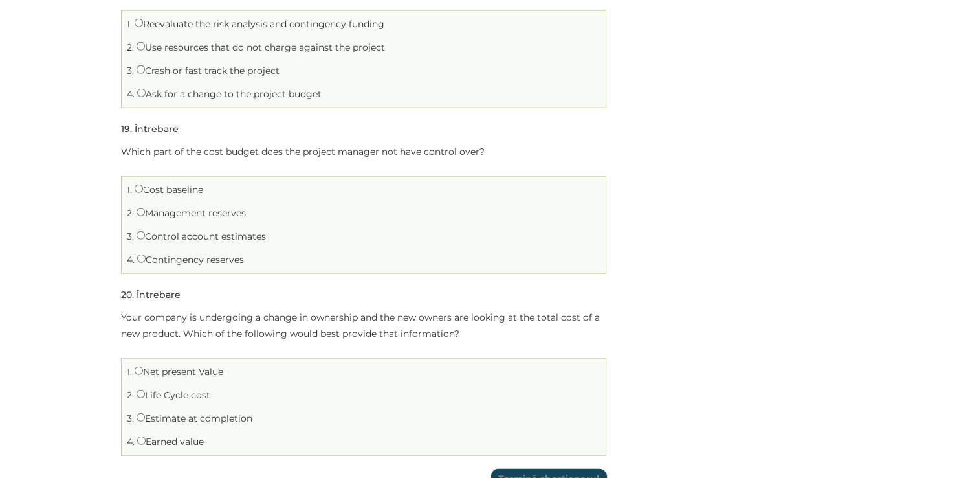
scroll to position [3236, 0]
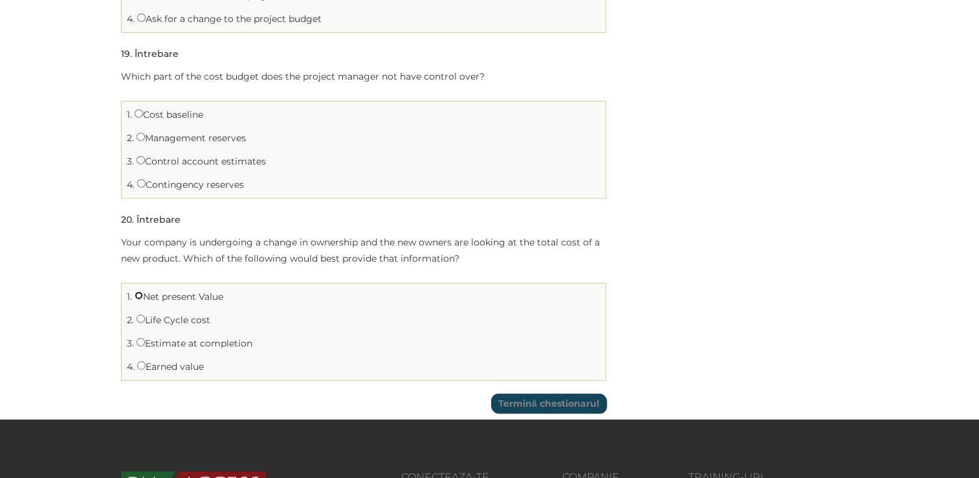
click at [135, 291] on input "Net present Value" at bounding box center [139, 295] width 8 height 8
radio input "true"
